Goal: Task Accomplishment & Management: Manage account settings

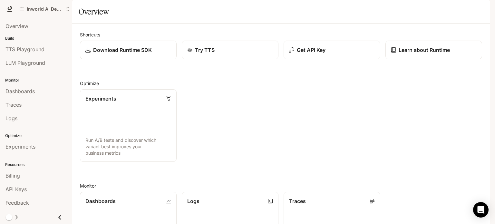
click at [262, 126] on div "Experiments Run A/B tests and discover which variant best improves your busines…" at bounding box center [279, 123] width 408 height 78
click at [480, 10] on img "button" at bounding box center [481, 9] width 9 height 9
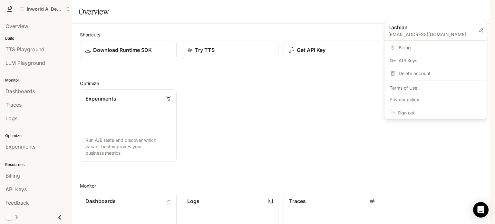
click at [413, 113] on span "Sign out" at bounding box center [440, 113] width 85 height 6
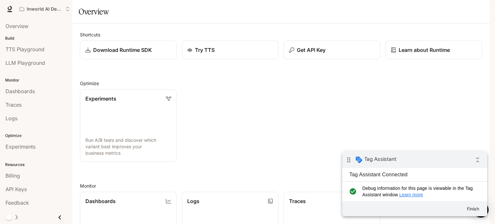
click at [482, 10] on img "button" at bounding box center [481, 9] width 9 height 9
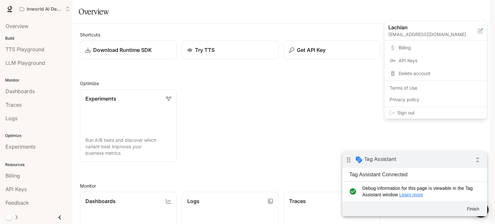
click at [415, 111] on span "Sign out" at bounding box center [440, 113] width 85 height 6
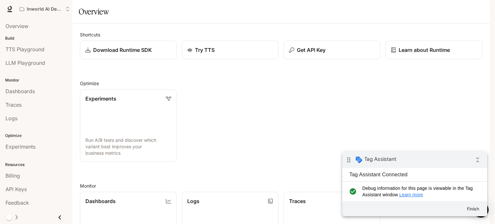
click at [285, 149] on div "Experiments Run A/B tests and discover which variant best improves your busines…" at bounding box center [279, 123] width 408 height 78
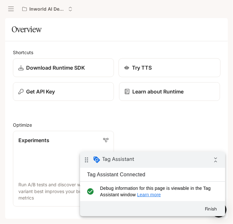
click at [142, 67] on p "Try TTS" at bounding box center [142, 68] width 20 height 8
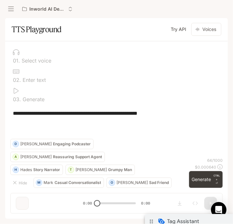
click at [205, 219] on div "drag_indicator Tag Assistant collapse_all" at bounding box center [216, 222] width 145 height 16
click at [12, 10] on icon "open drawer" at bounding box center [11, 9] width 6 height 6
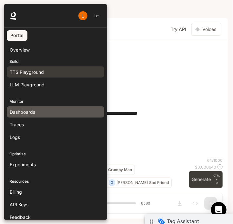
click at [23, 112] on span "Dashboards" at bounding box center [22, 112] width 25 height 7
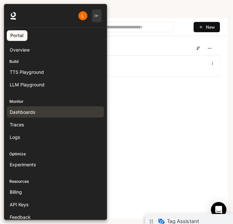
click at [97, 15] on icon "button" at bounding box center [97, 16] width 4 height 4
click at [141, 8] on div at bounding box center [120, 112] width 233 height 216
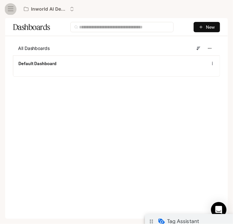
click at [7, 8] on button "open drawer" at bounding box center [11, 9] width 12 height 12
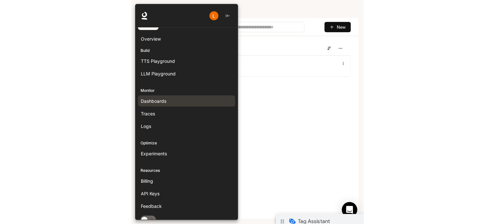
scroll to position [16, 0]
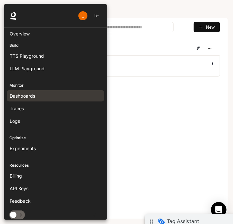
drag, startPoint x: 145, startPoint y: 95, endPoint x: 138, endPoint y: 81, distance: 15.6
click at [145, 95] on div at bounding box center [120, 112] width 233 height 216
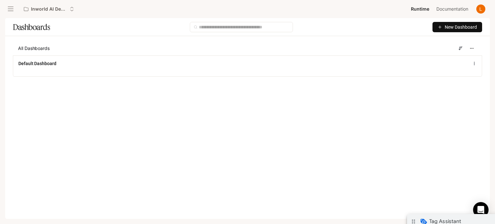
scroll to position [2, 0]
click at [480, 9] on img "button" at bounding box center [481, 9] width 9 height 9
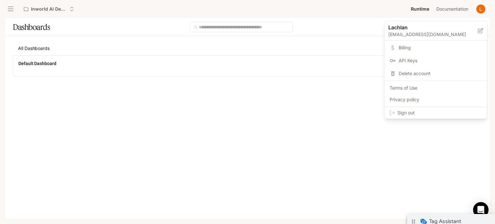
click at [377, 9] on div at bounding box center [247, 112] width 495 height 224
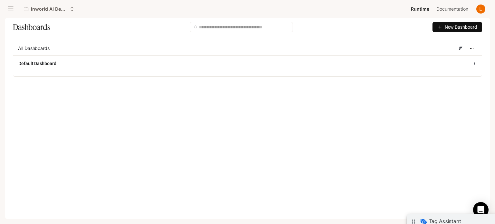
click at [349, 163] on main "Dashboards New Dashboard All Dashboards Default Dashboard" at bounding box center [247, 109] width 485 height 183
click at [481, 7] on img "button" at bounding box center [481, 9] width 9 height 9
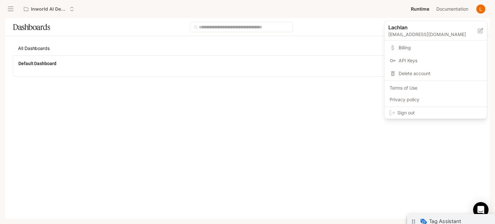
click at [422, 112] on span "Sign out" at bounding box center [440, 113] width 85 height 6
